Goal: Navigation & Orientation: Find specific page/section

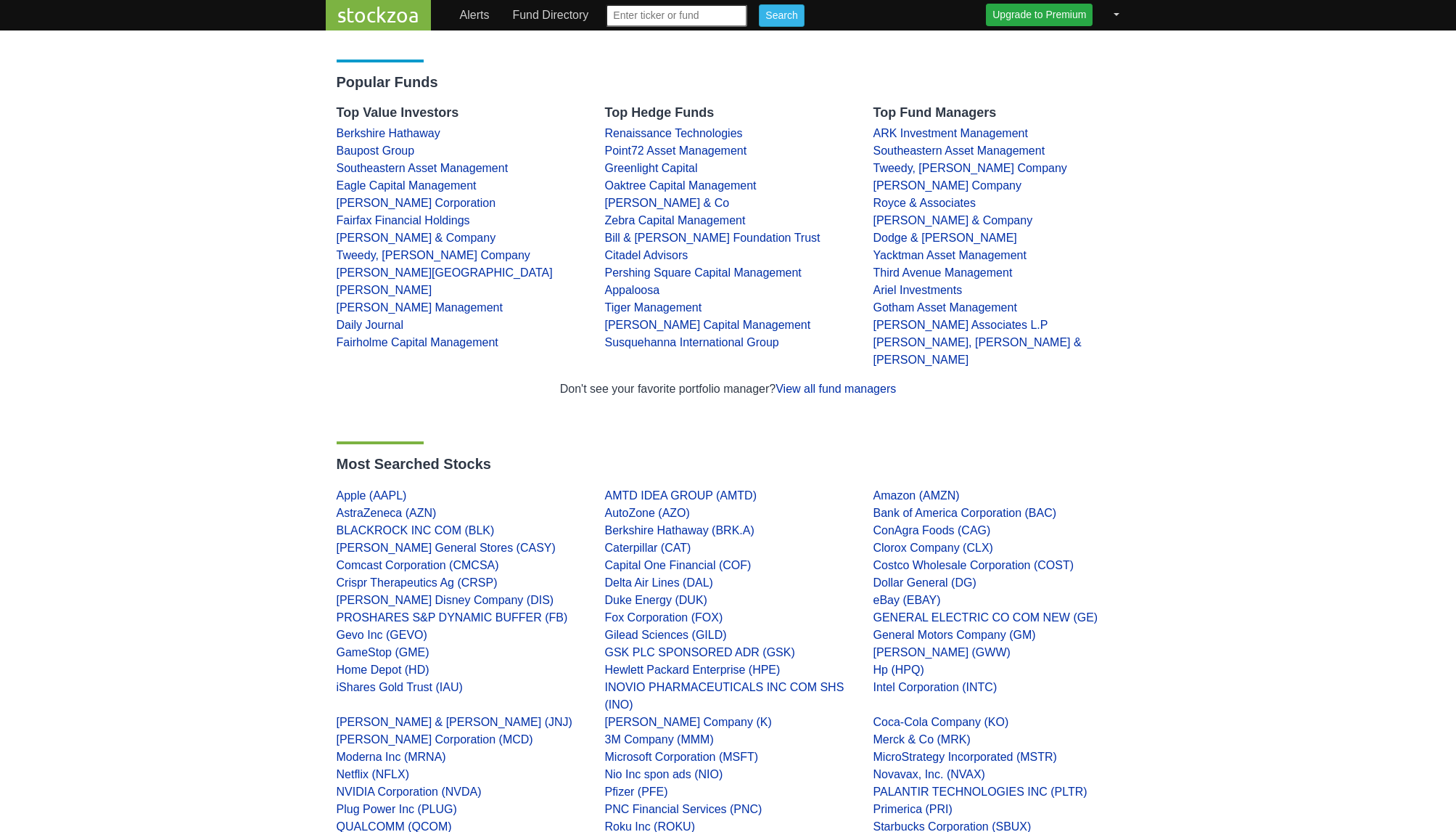
click at [568, 16] on link "Fund Directory" at bounding box center [550, 15] width 88 height 29
